Goal: Information Seeking & Learning: Check status

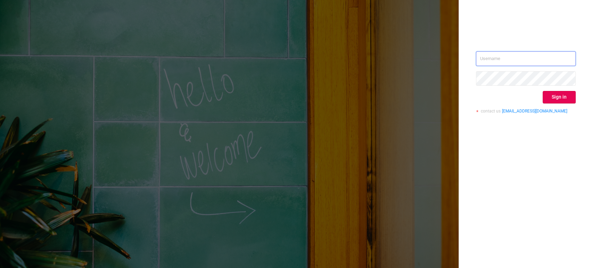
type input "[PERSON_NAME][EMAIL_ADDRESS][DOMAIN_NAME]"
click at [567, 99] on button "Sign in" at bounding box center [558, 97] width 33 height 13
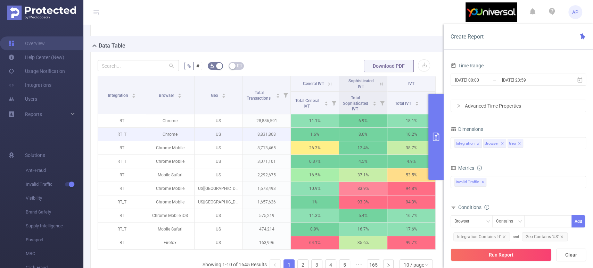
scroll to position [116, 0]
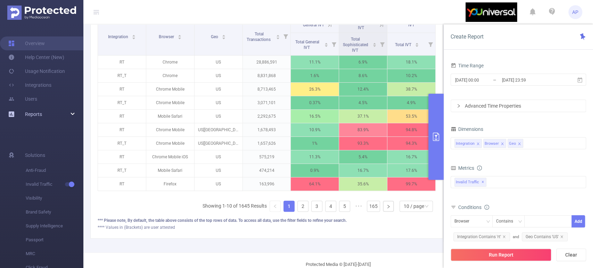
click at [73, 113] on div "Reports" at bounding box center [41, 114] width 83 height 14
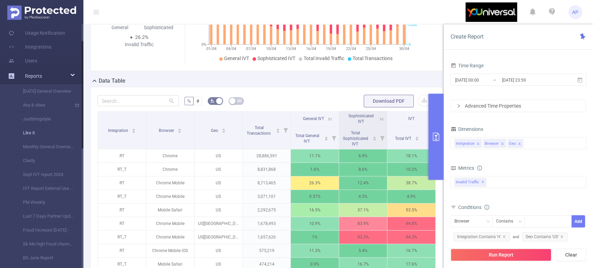
scroll to position [209, 0]
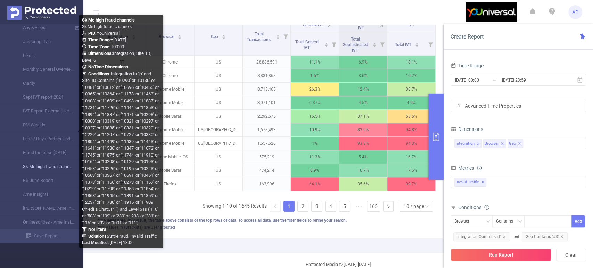
click at [60, 165] on link "Sk Me high fraud channels" at bounding box center [44, 167] width 61 height 14
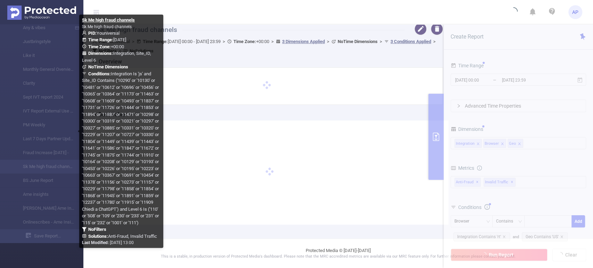
scroll to position [3, 0]
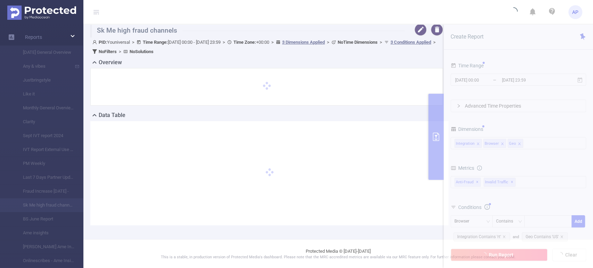
type input "[DATE] 00:00"
type input "[DATE] 23:59"
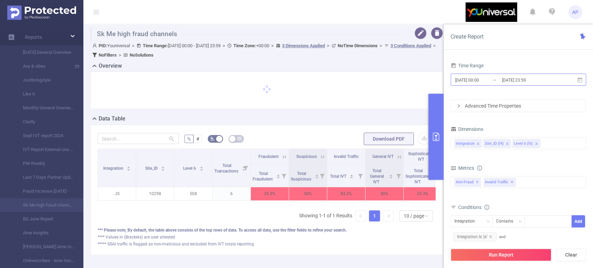
click at [485, 78] on input "[DATE] 00:00" at bounding box center [482, 79] width 56 height 9
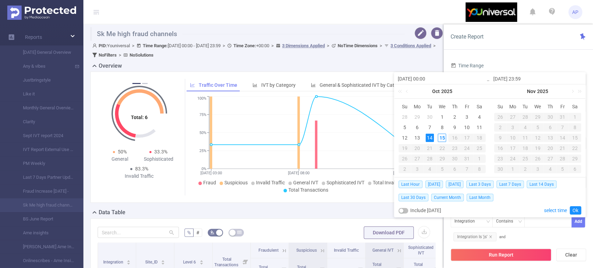
click at [334, 66] on div "Overview" at bounding box center [269, 67] width 358 height 10
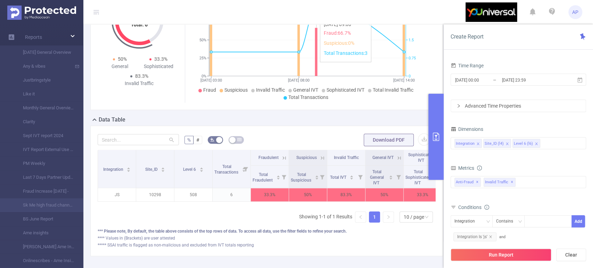
scroll to position [116, 0]
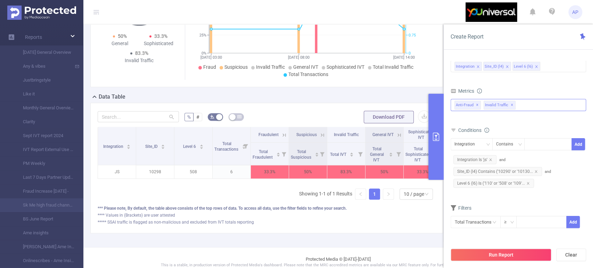
click at [520, 105] on div "Anti-Fraud ✕ Invalid Traffic ✕" at bounding box center [517, 105] width 135 height 12
click at [530, 82] on form "Dimensions Integration Site_ID (l4) Level 6 (l6) Metrics bp_total brand-safety …" at bounding box center [517, 142] width 135 height 190
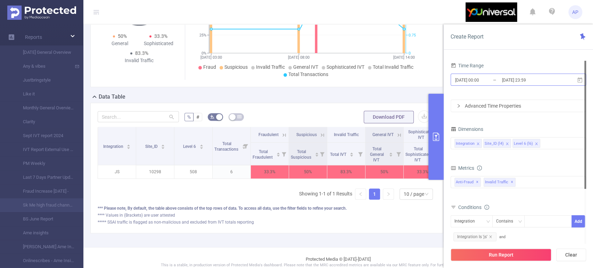
click at [483, 82] on input "[DATE] 00:00" at bounding box center [482, 79] width 56 height 9
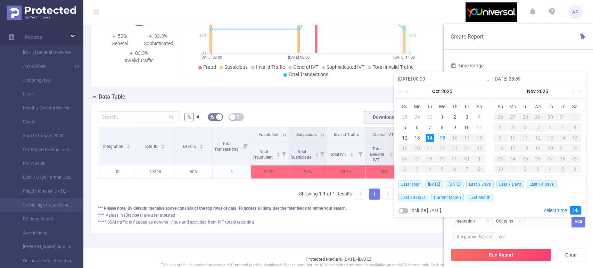
click at [406, 91] on link at bounding box center [407, 91] width 6 height 14
drag, startPoint x: 416, startPoint y: 117, endPoint x: 447, endPoint y: 138, distance: 38.0
click at [416, 117] on div "1" at bounding box center [417, 117] width 8 height 8
click at [574, 211] on link "Ok" at bounding box center [575, 210] width 11 height 8
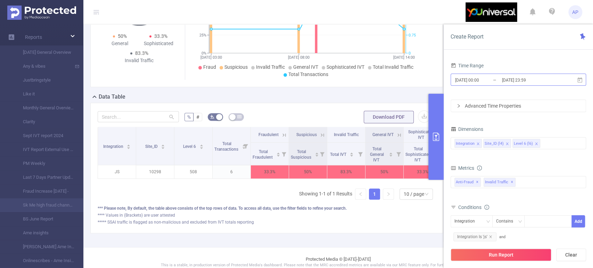
click at [489, 80] on input "[DATE] 00:00" at bounding box center [482, 79] width 56 height 9
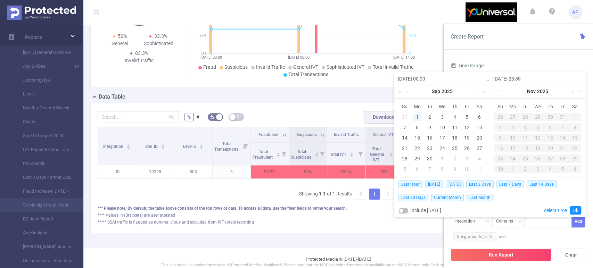
click at [416, 116] on div "1" at bounding box center [417, 117] width 8 height 8
type input "[DATE] 00:00"
type input "[DATE] 23:59"
type input "[DATE] 00:00"
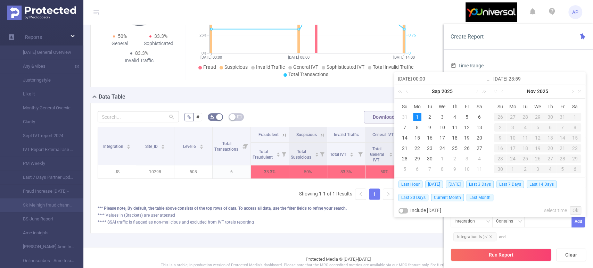
type input "[DATE] 23:59"
click at [536, 137] on div "15" at bounding box center [537, 138] width 8 height 8
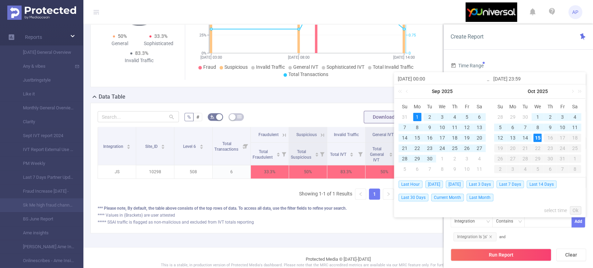
click at [414, 118] on div "1" at bounding box center [417, 117] width 8 height 8
type input "[DATE] 23:59"
click at [576, 208] on link "Ok" at bounding box center [575, 210] width 11 height 8
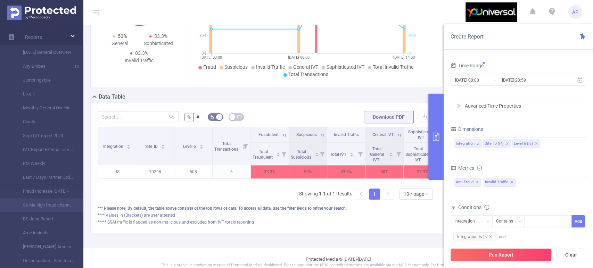
click at [530, 255] on button "Run Report" at bounding box center [500, 255] width 101 height 13
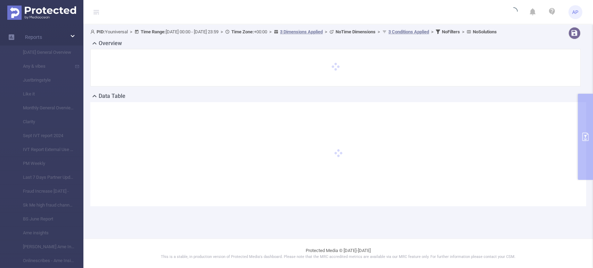
scroll to position [0, 0]
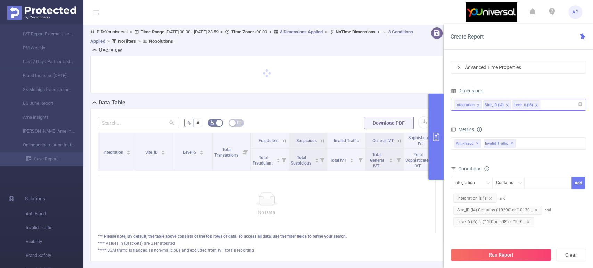
click at [554, 104] on div "Integration Site_ID (l4) Level 6 (l6)" at bounding box center [518, 104] width 128 height 11
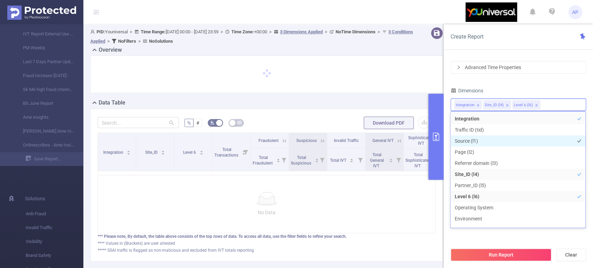
click at [511, 140] on li "Source (l1)" at bounding box center [517, 140] width 135 height 11
click at [502, 149] on li "Page (l2)" at bounding box center [517, 152] width 135 height 11
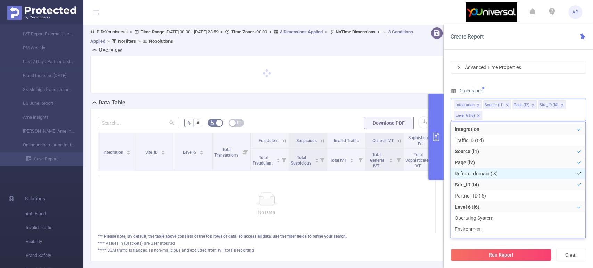
click at [512, 172] on li "Referrer domain (l3)" at bounding box center [517, 173] width 135 height 11
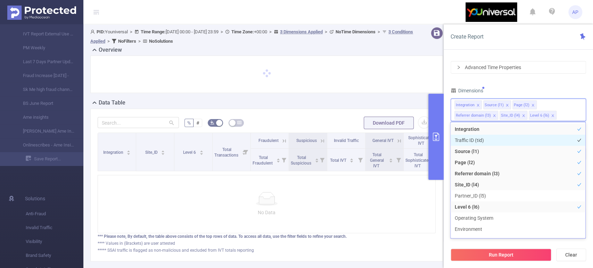
click at [500, 138] on li "Traffic ID (tid)" at bounding box center [517, 140] width 135 height 11
click at [540, 74] on div "Time Range [DATE] 00:00 _ [DATE] 23:59 Advanced Time Properties Dimensions Inte…" at bounding box center [517, 154] width 135 height 264
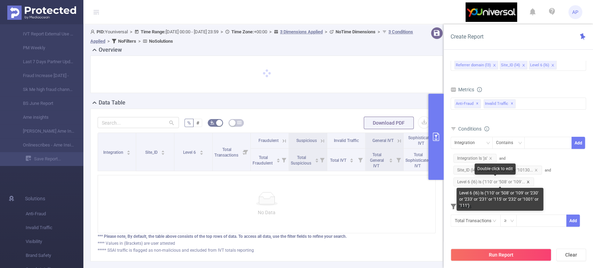
click at [528, 182] on icon "icon: close" at bounding box center [527, 181] width 3 height 3
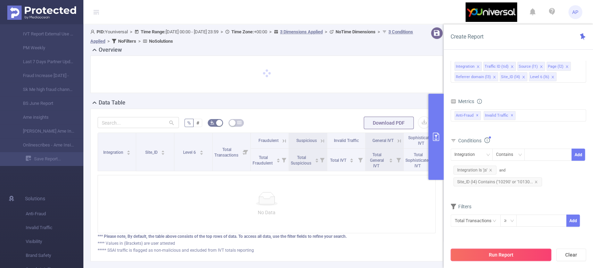
click at [497, 252] on button "Run Report" at bounding box center [500, 255] width 101 height 13
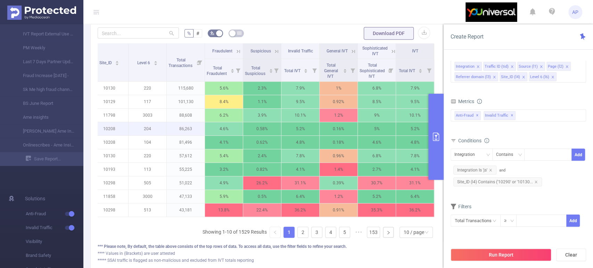
scroll to position [154, 0]
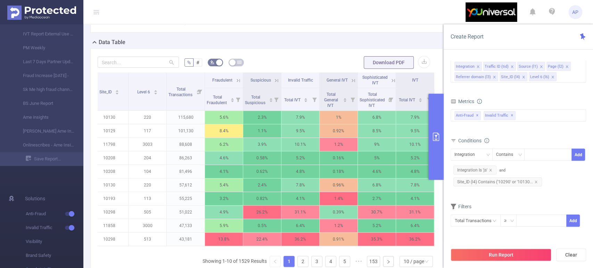
click at [391, 79] on icon at bounding box center [392, 80] width 3 height 3
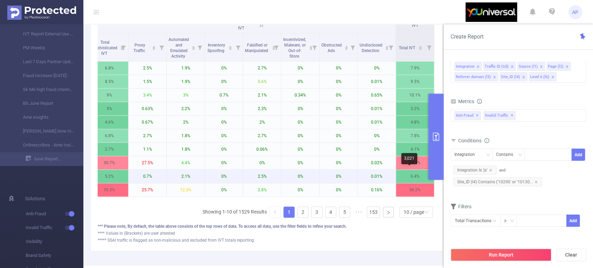
scroll to position [193, 0]
